Goal: Check status

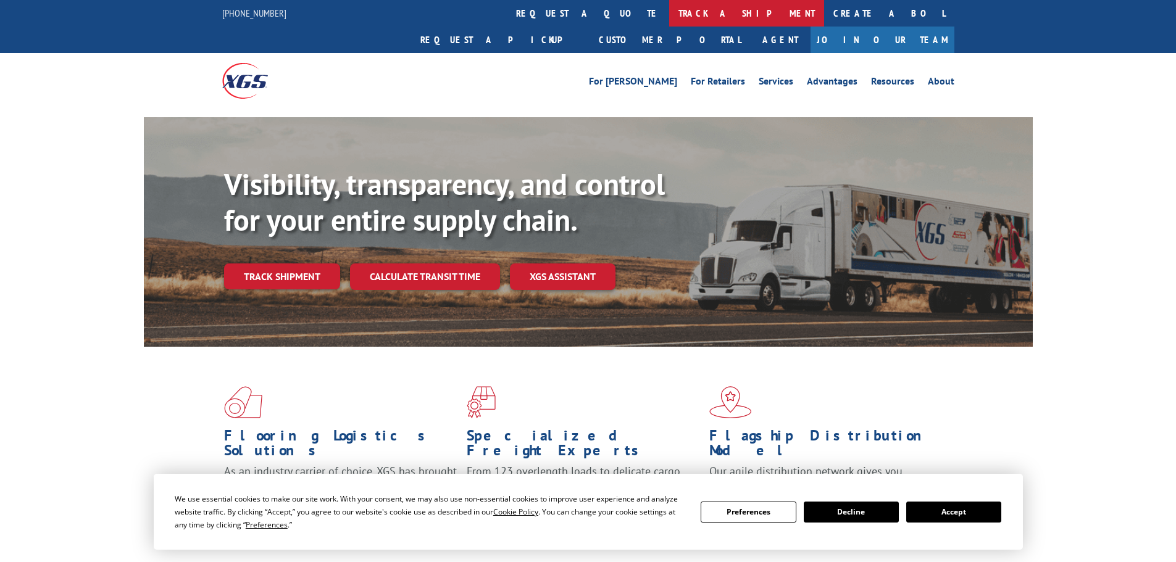
click at [669, 14] on link "track a shipment" at bounding box center [746, 13] width 155 height 27
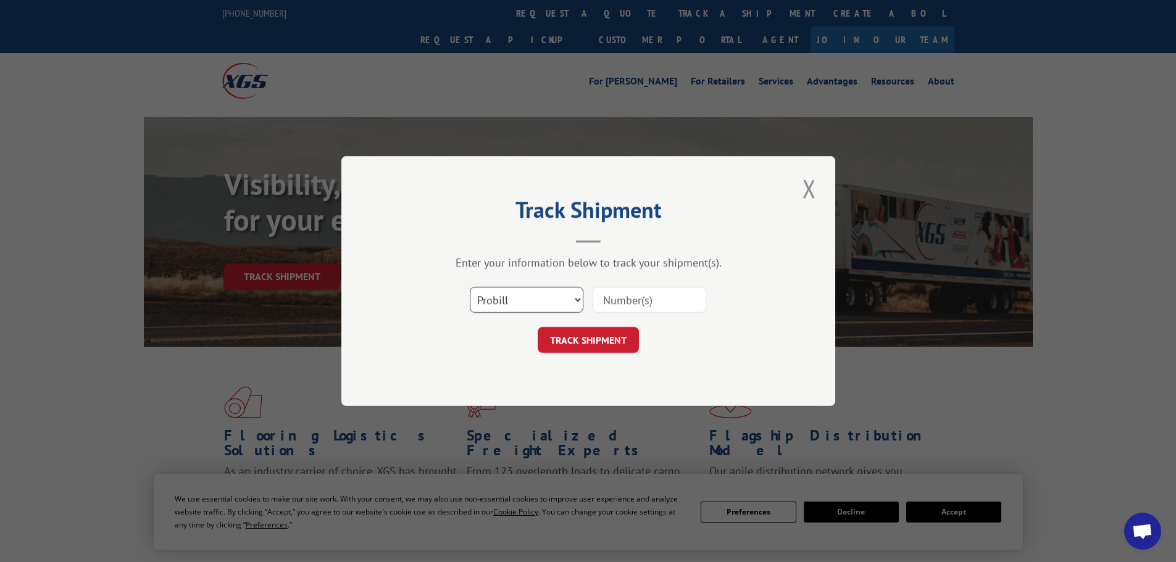
click at [507, 312] on select "Select category... Probill BOL PO" at bounding box center [527, 300] width 114 height 26
select select "bol"
click at [470, 287] on select "Select category... Probill BOL PO" at bounding box center [527, 300] width 114 height 26
click at [648, 293] on input at bounding box center [650, 300] width 114 height 26
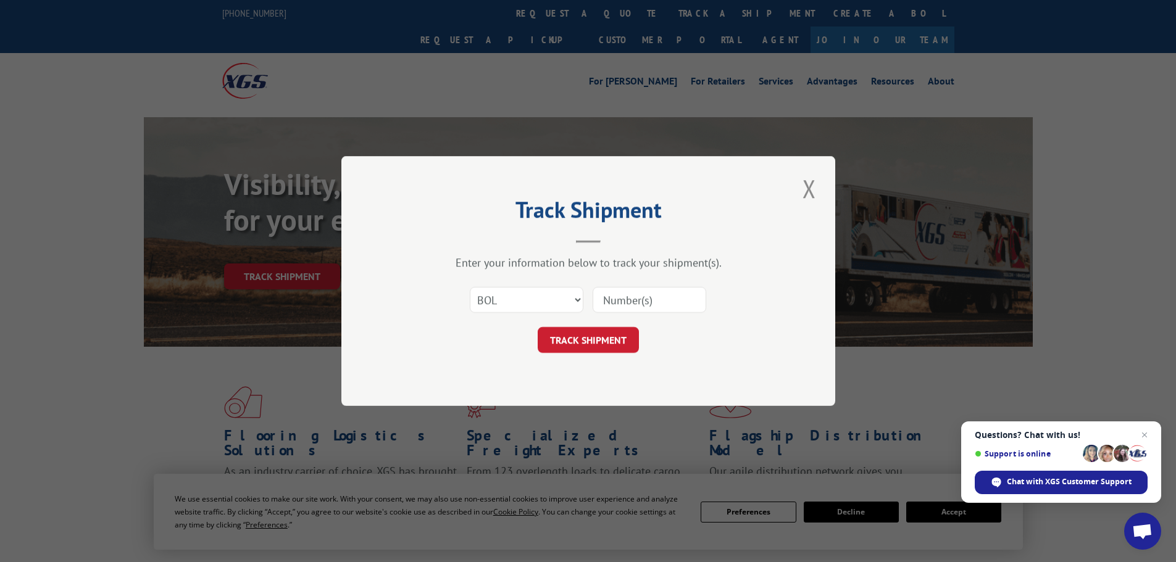
paste input "4870063"
type input "4870063"
click at [612, 336] on button "TRACK SHIPMENT" at bounding box center [588, 340] width 101 height 26
